Goal: Find specific page/section: Find specific page/section

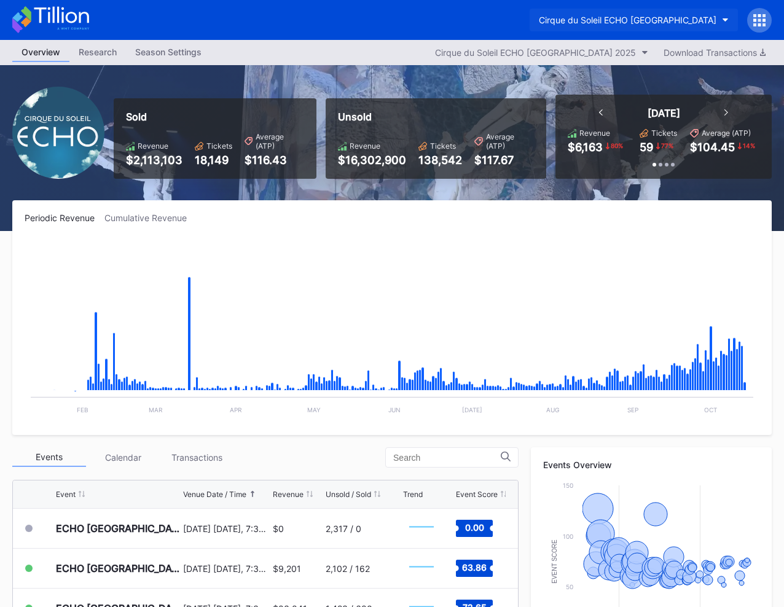
click at [678, 18] on div "Cirque du Soleil ECHO [GEOGRAPHIC_DATA]" at bounding box center [628, 20] width 178 height 10
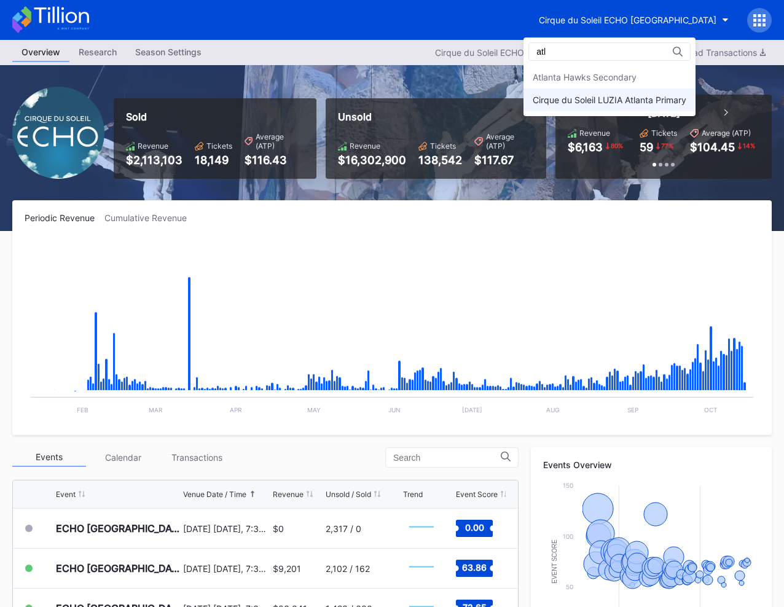
type input "atl"
click at [618, 103] on div "Cirque du Soleil LUZIA Atlanta Primary" at bounding box center [610, 100] width 154 height 10
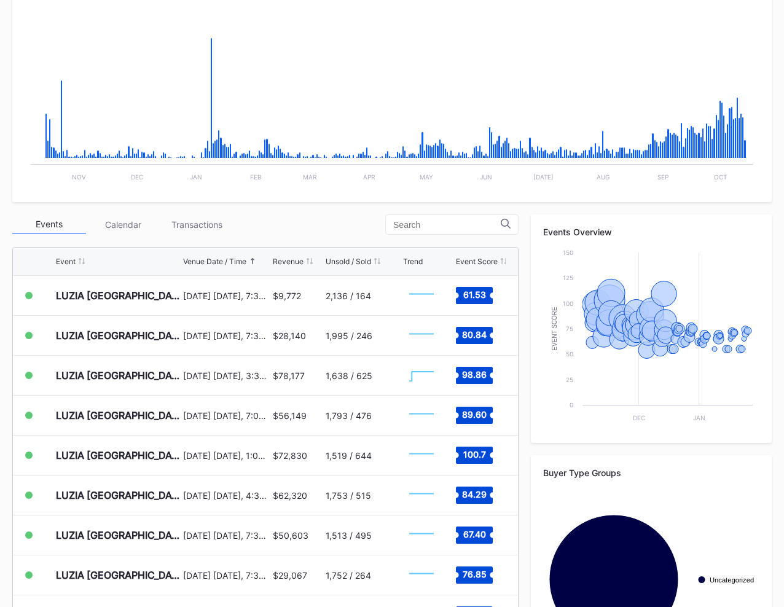
scroll to position [237, 0]
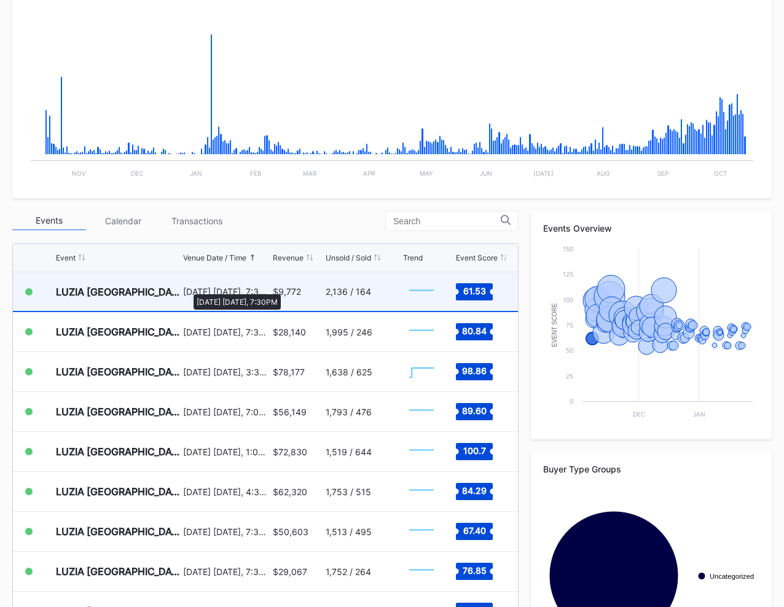
click at [187, 288] on div "[DATE] [DATE], 7:30PM" at bounding box center [226, 291] width 87 height 10
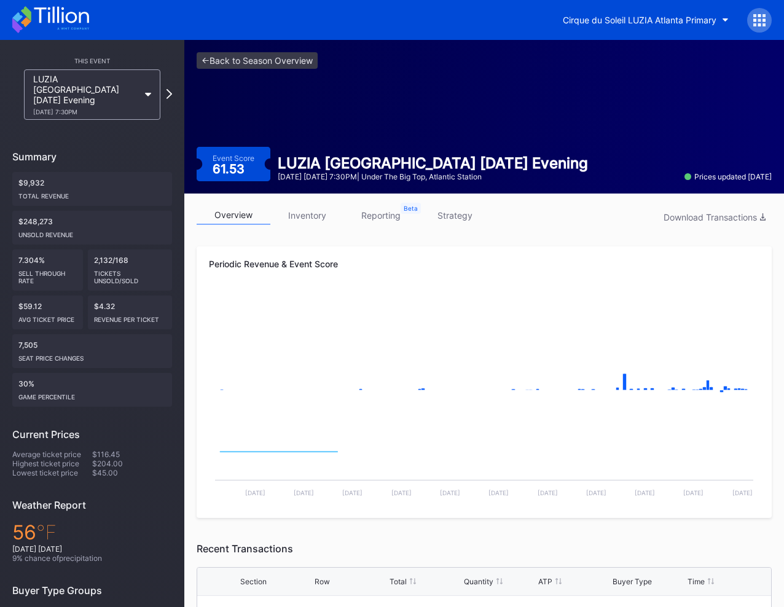
click at [470, 216] on link "strategy" at bounding box center [455, 215] width 74 height 19
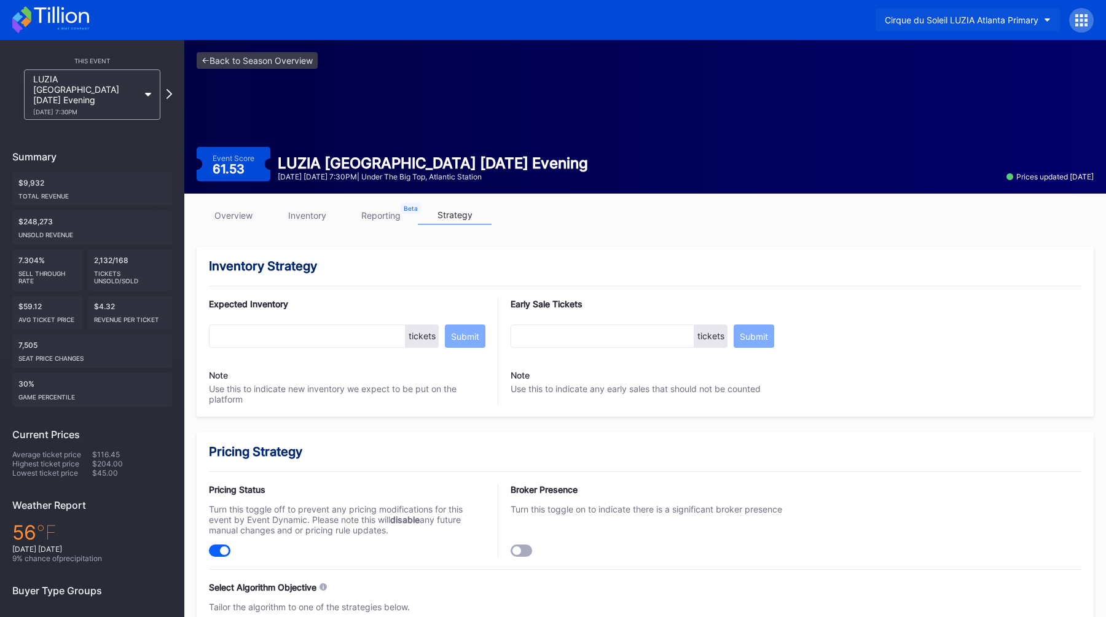
click at [784, 15] on div "Cirque du Soleil LUZIA Atlanta Primary" at bounding box center [962, 20] width 154 height 10
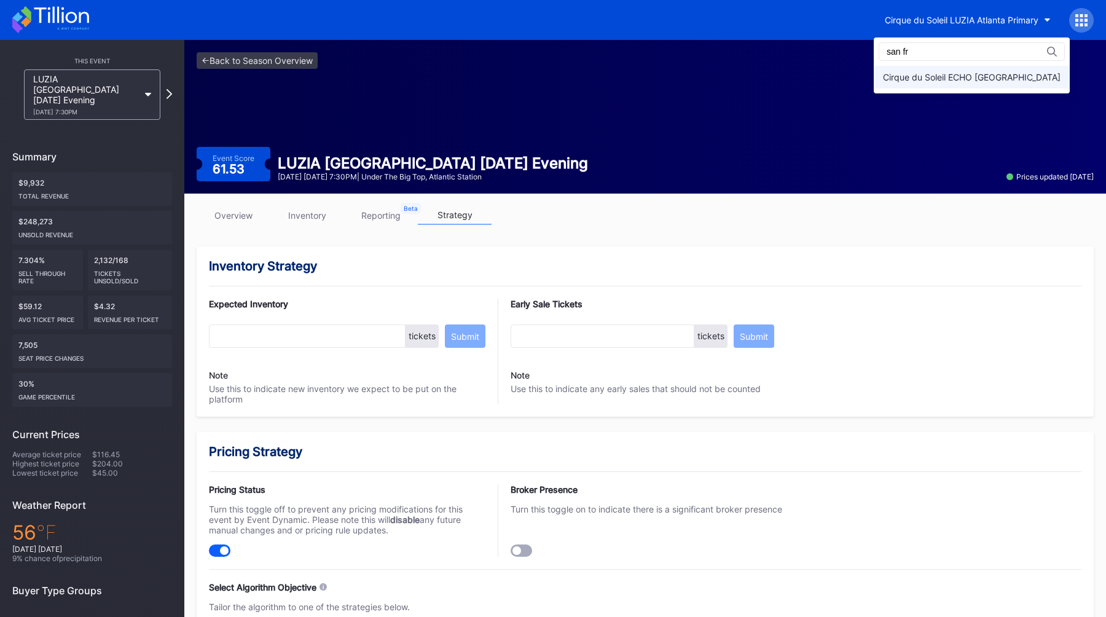
type input "san fr"
click at [784, 77] on div "Cirque du Soleil ECHO [GEOGRAPHIC_DATA]" at bounding box center [972, 77] width 178 height 10
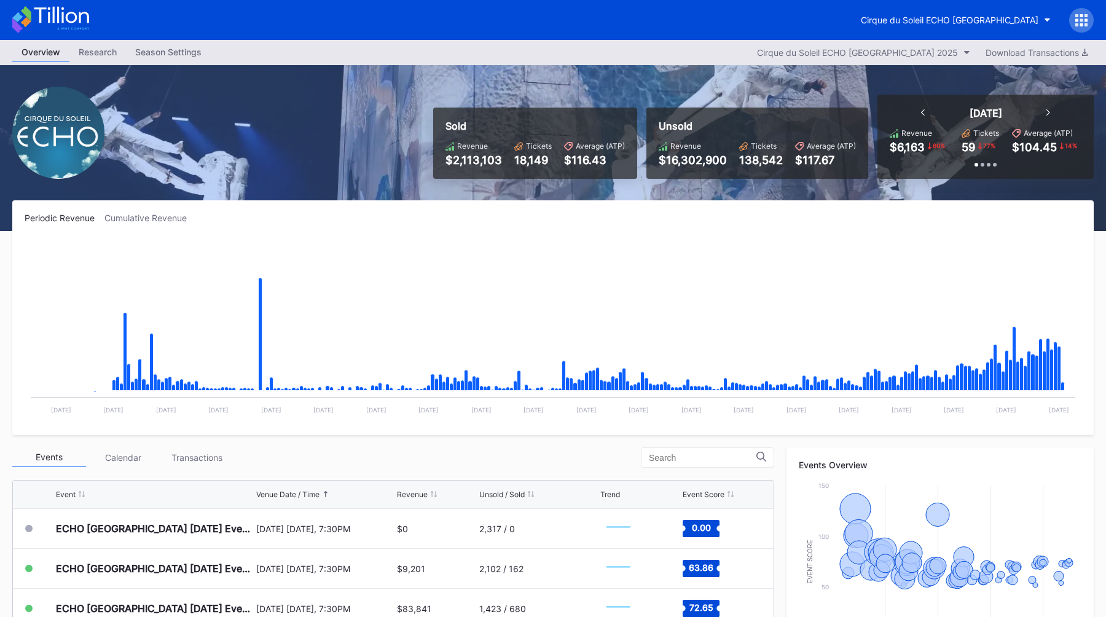
click at [546, 234] on div "Periodic Revenue Cumulative Revenue Created with Highcharts 11.2.0 Chart title …" at bounding box center [553, 317] width 1082 height 235
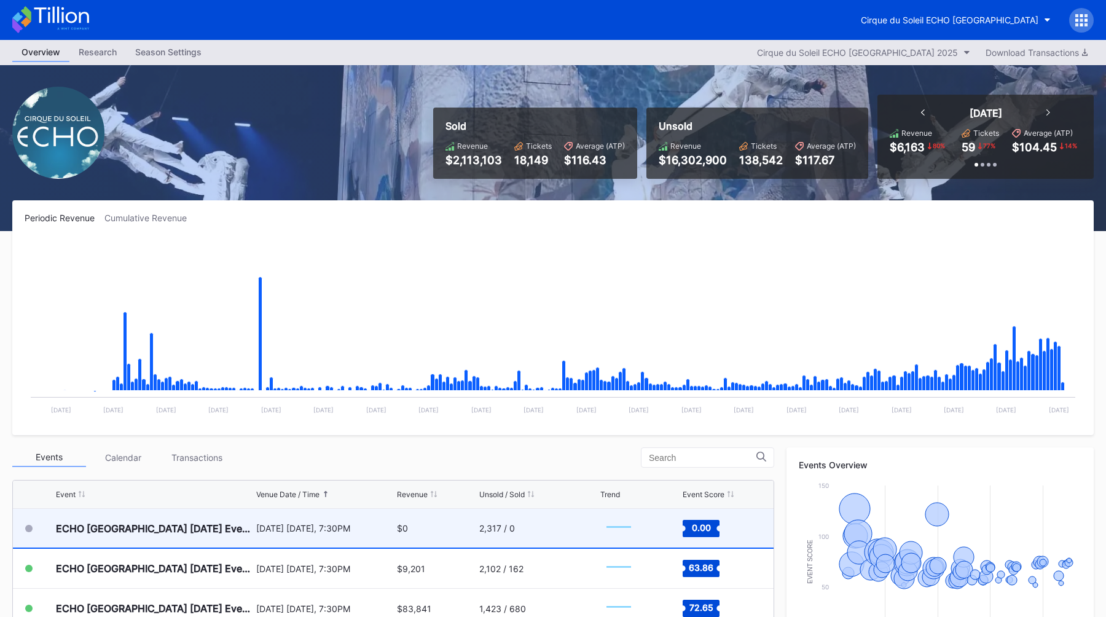
click at [275, 536] on div "[DATE] [DATE], 7:30PM" at bounding box center [325, 528] width 138 height 39
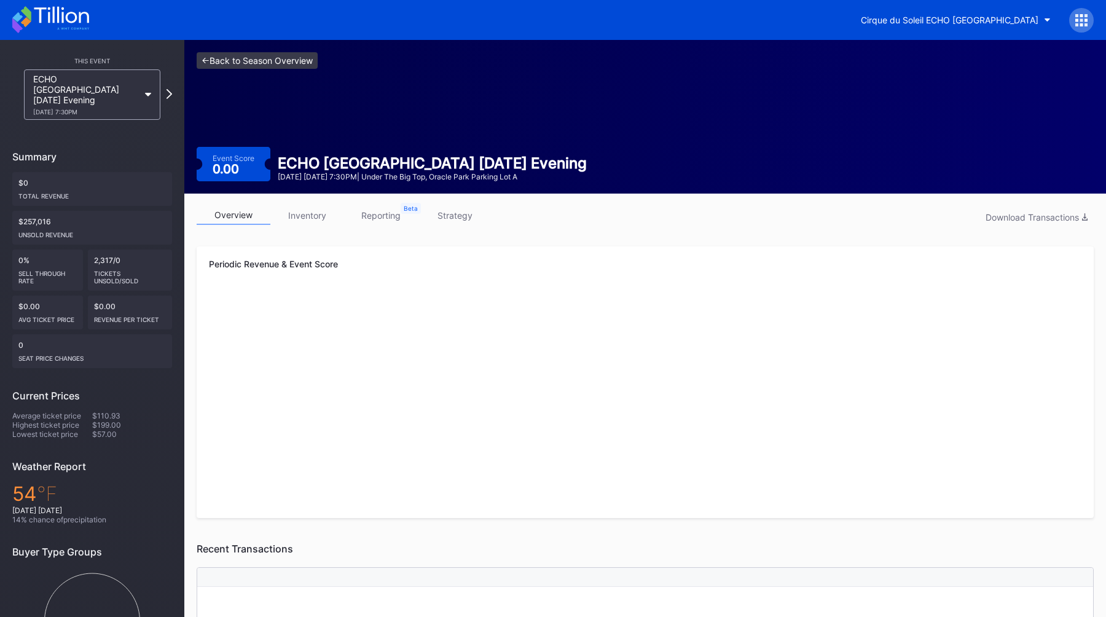
click at [285, 57] on link "<- Back to Season Overview" at bounding box center [257, 60] width 121 height 17
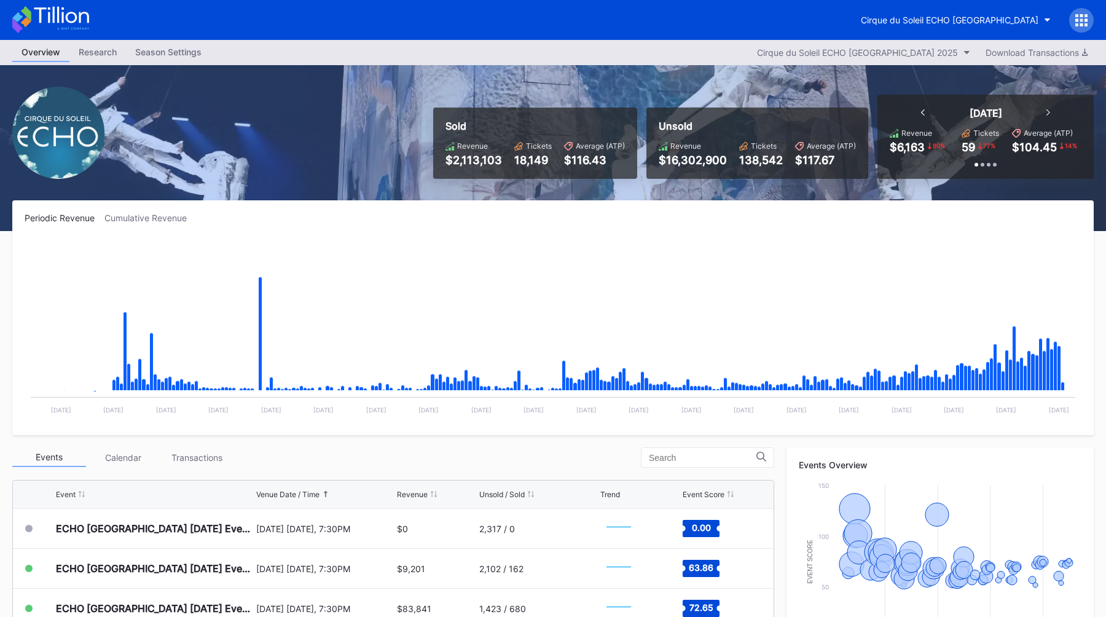
click at [157, 47] on div "Season Settings" at bounding box center [168, 52] width 85 height 18
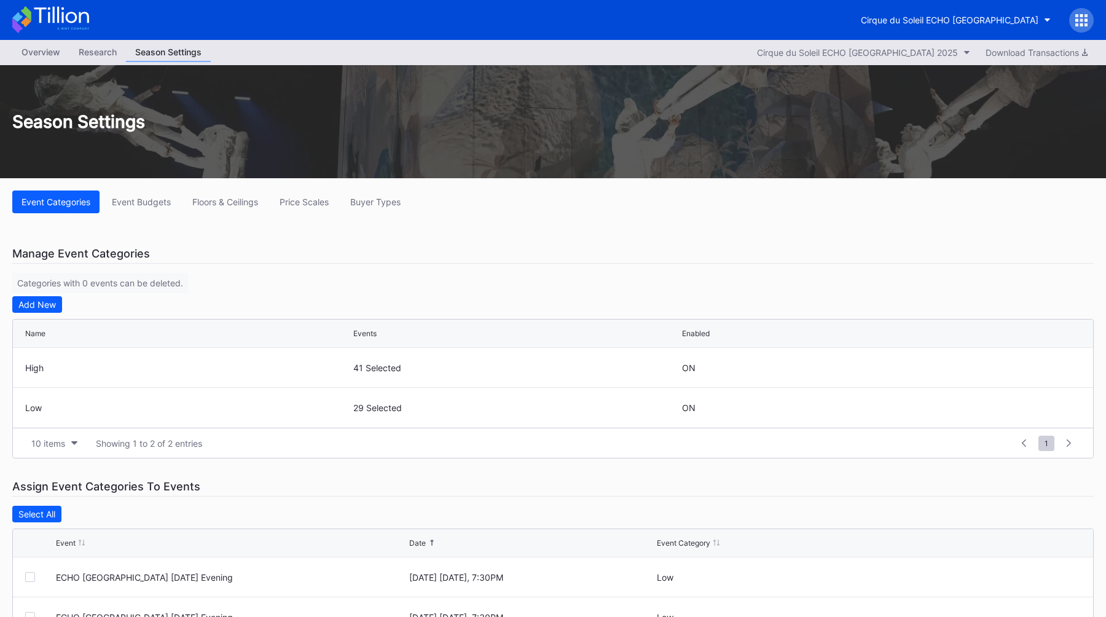
click at [30, 56] on div "Overview" at bounding box center [40, 52] width 57 height 18
